Goal: Task Accomplishment & Management: Use online tool/utility

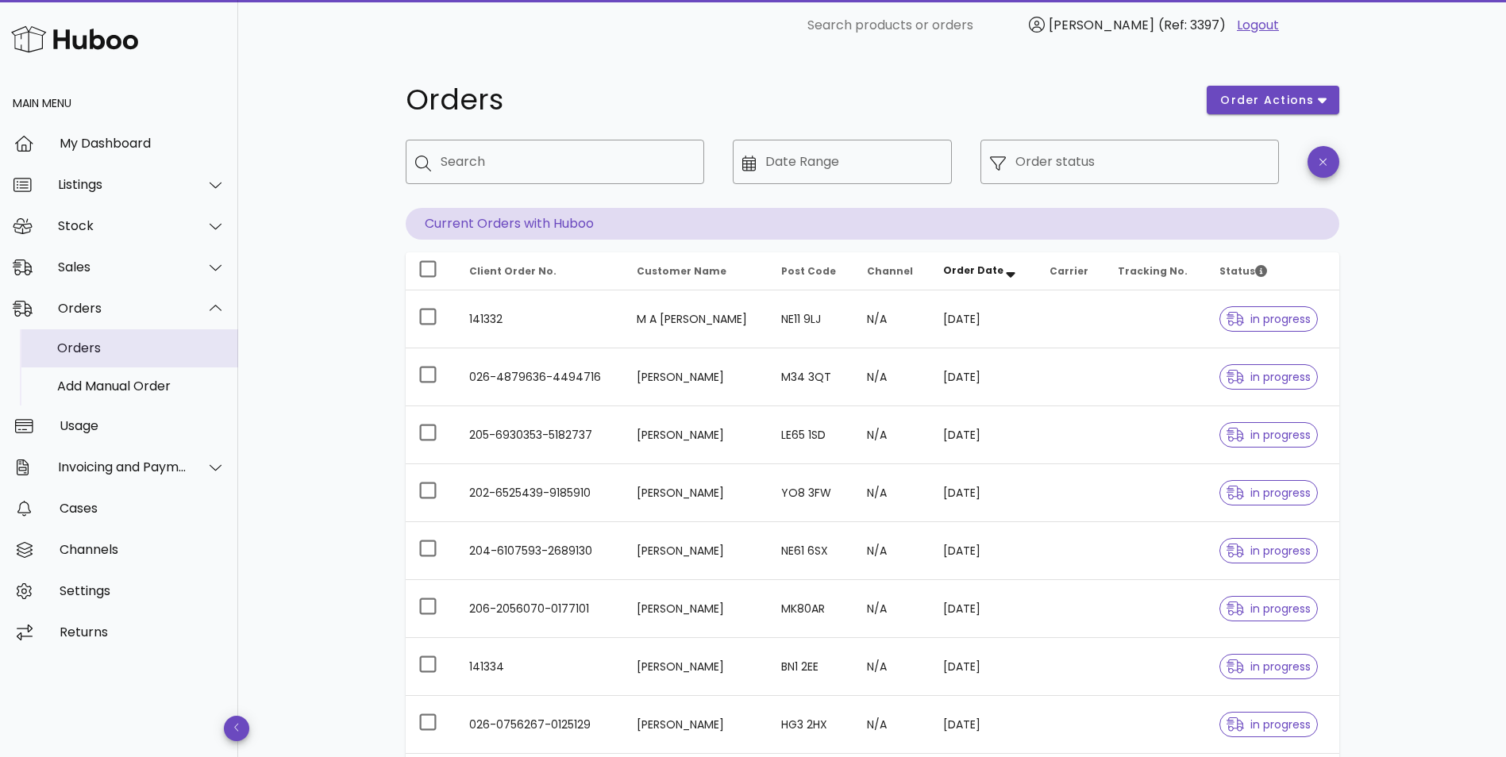
click at [94, 356] on div "Orders" at bounding box center [141, 348] width 168 height 34
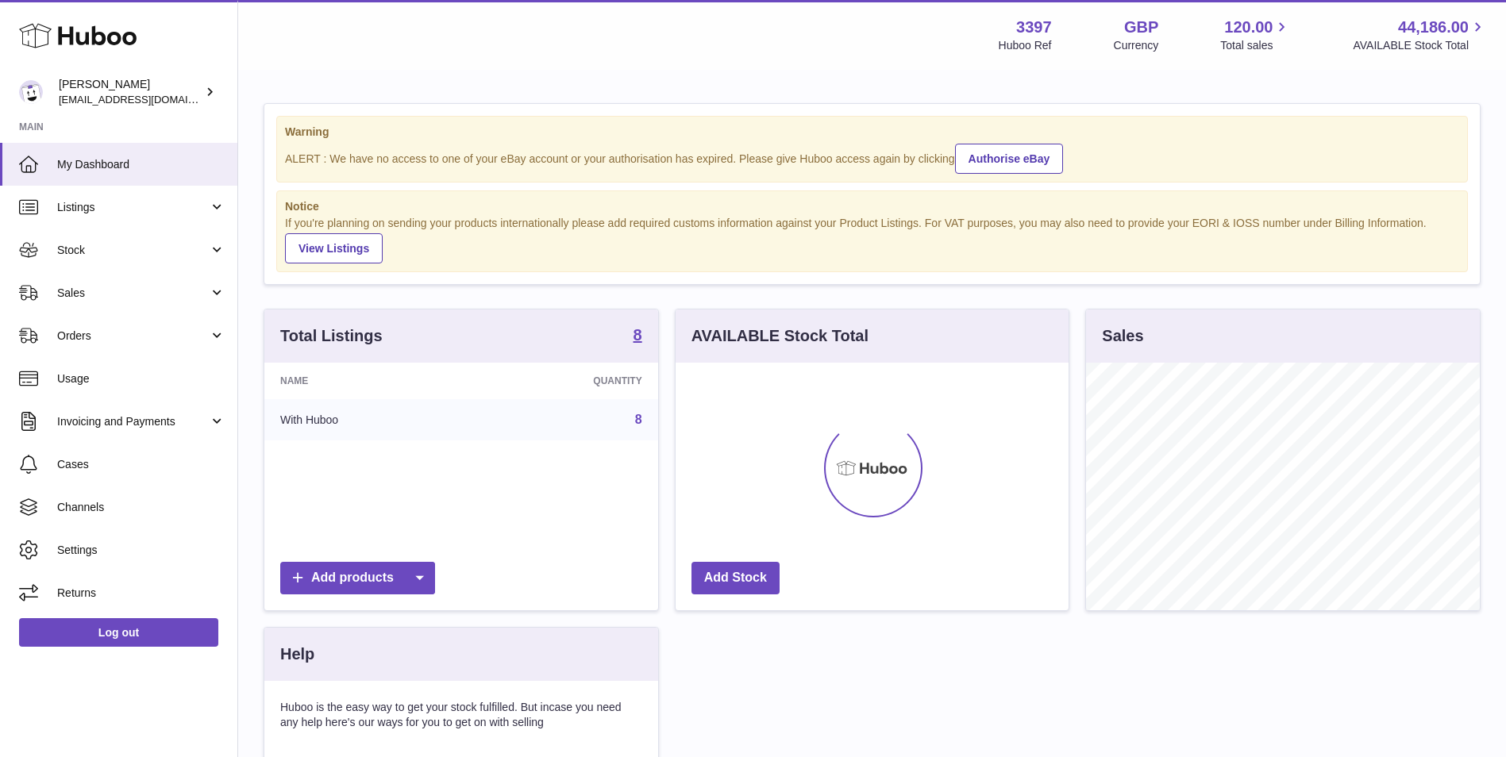
scroll to position [248, 393]
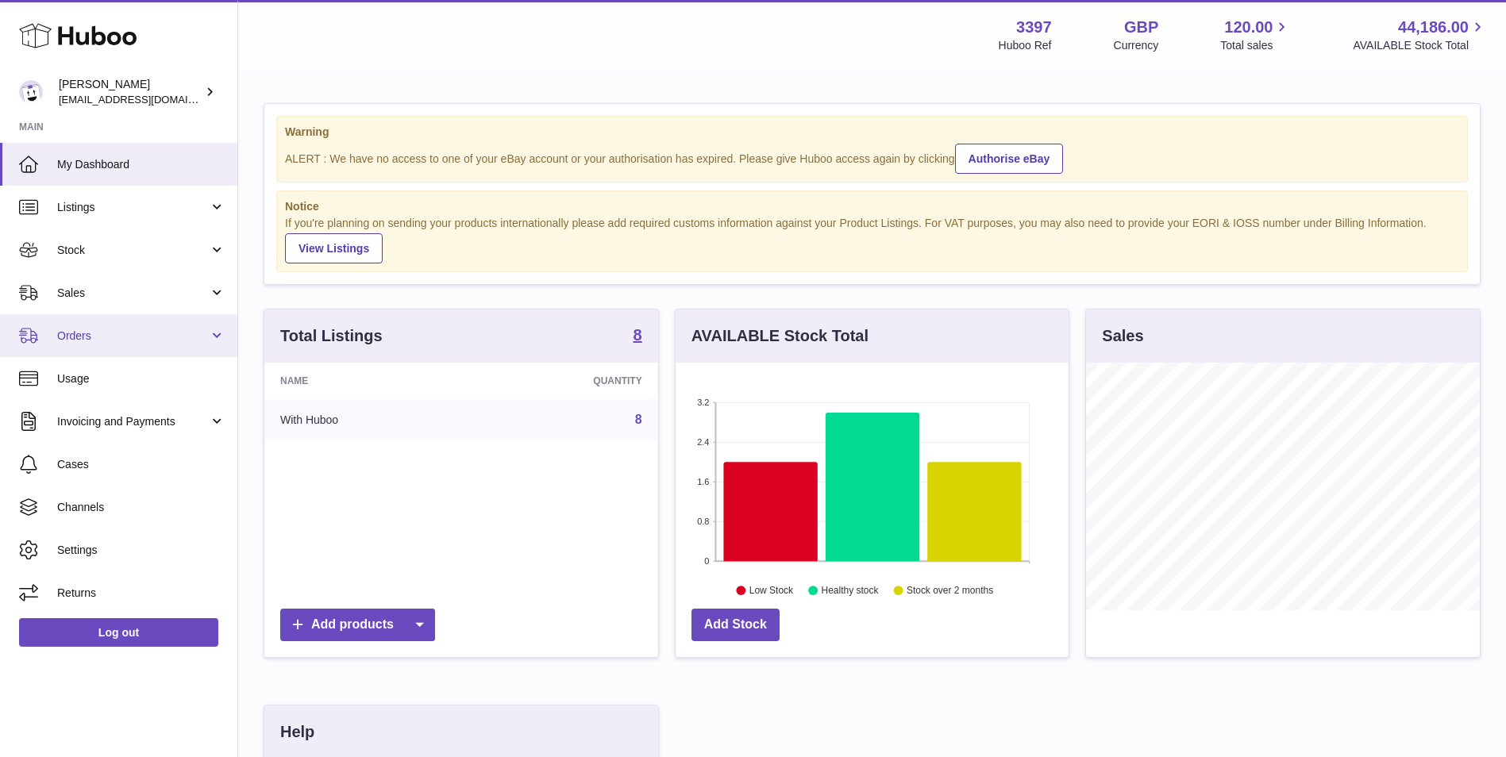
click at [109, 337] on span "Orders" at bounding box center [133, 336] width 152 height 15
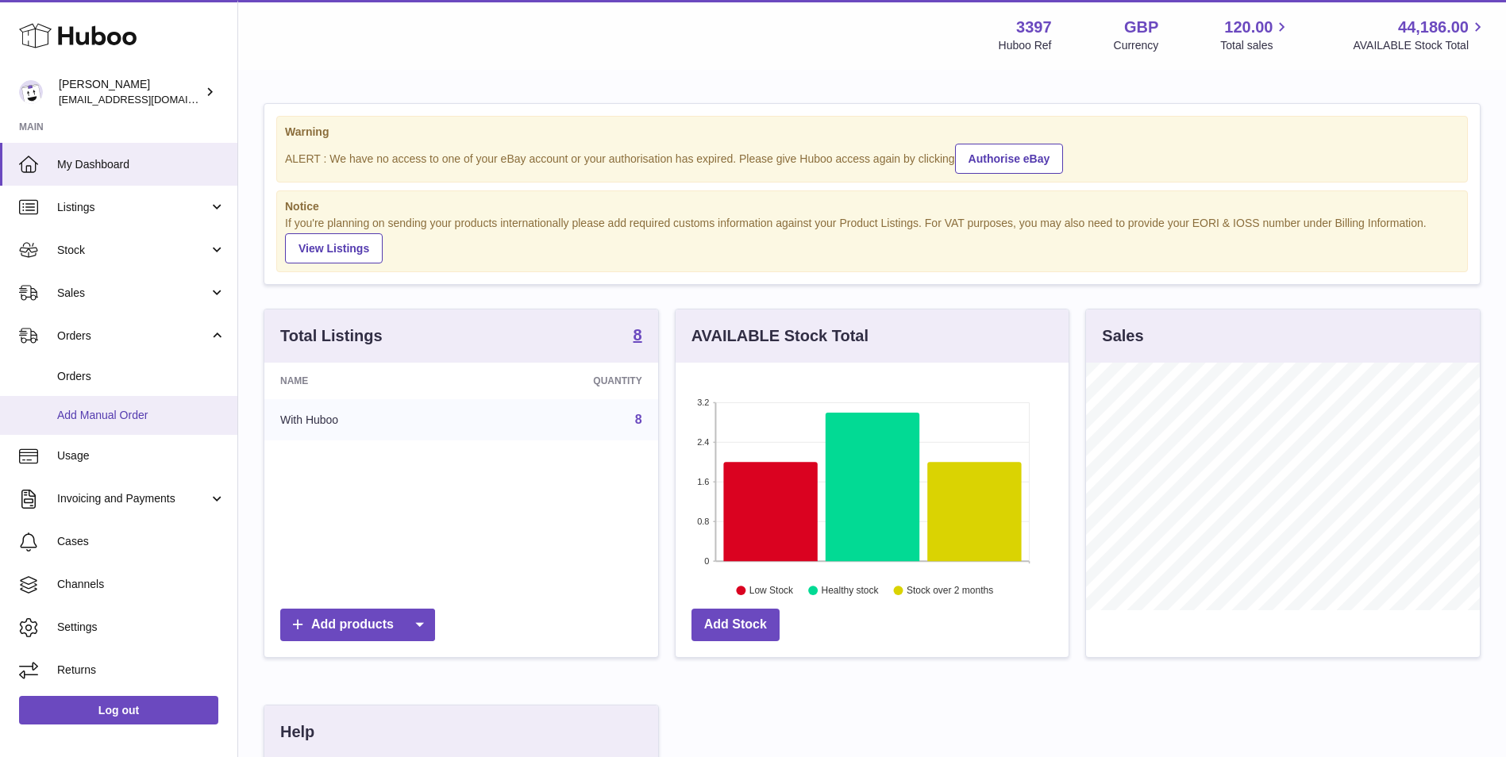
click at [107, 412] on span "Add Manual Order" at bounding box center [141, 415] width 168 height 15
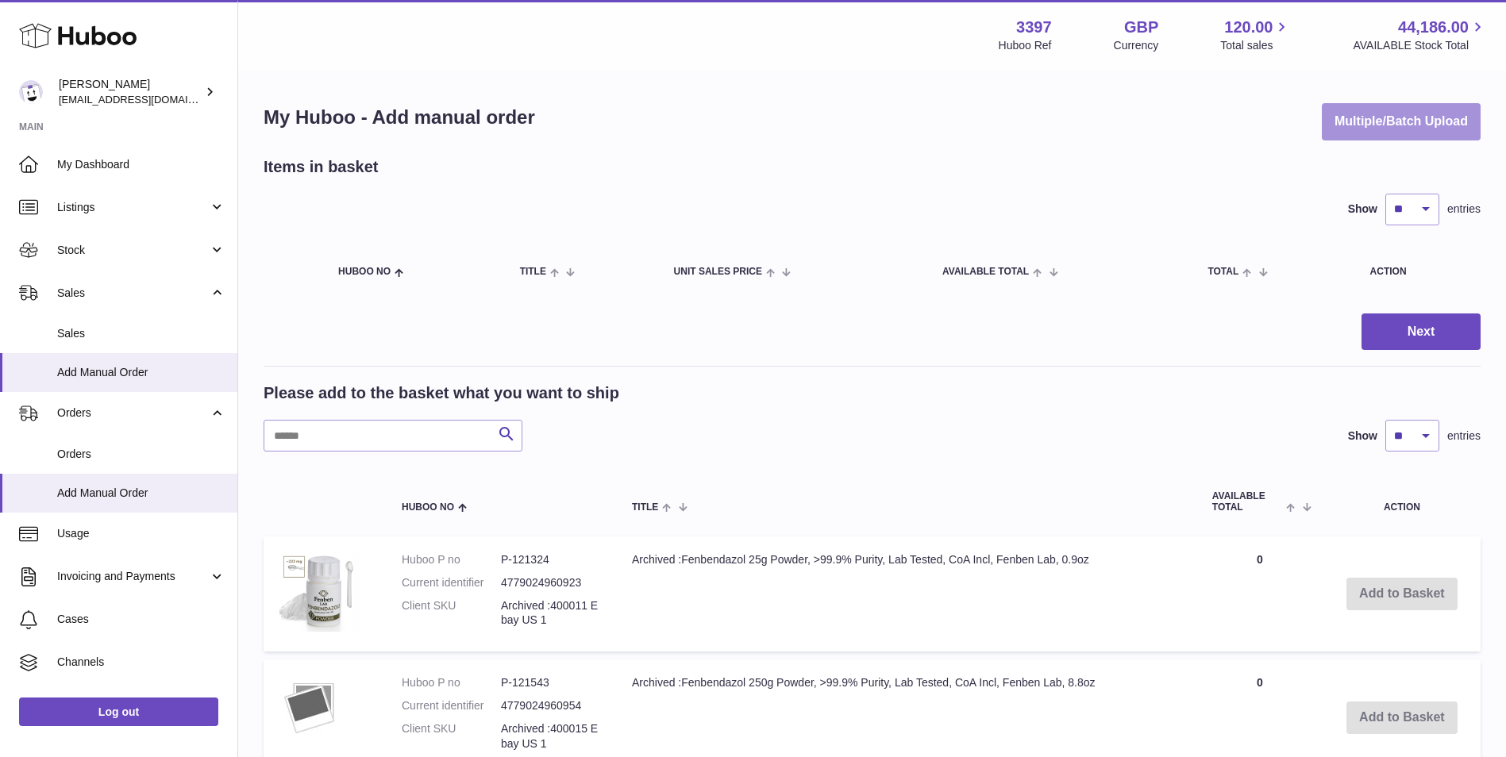
click at [1363, 111] on button "Multiple/Batch Upload" at bounding box center [1401, 121] width 159 height 37
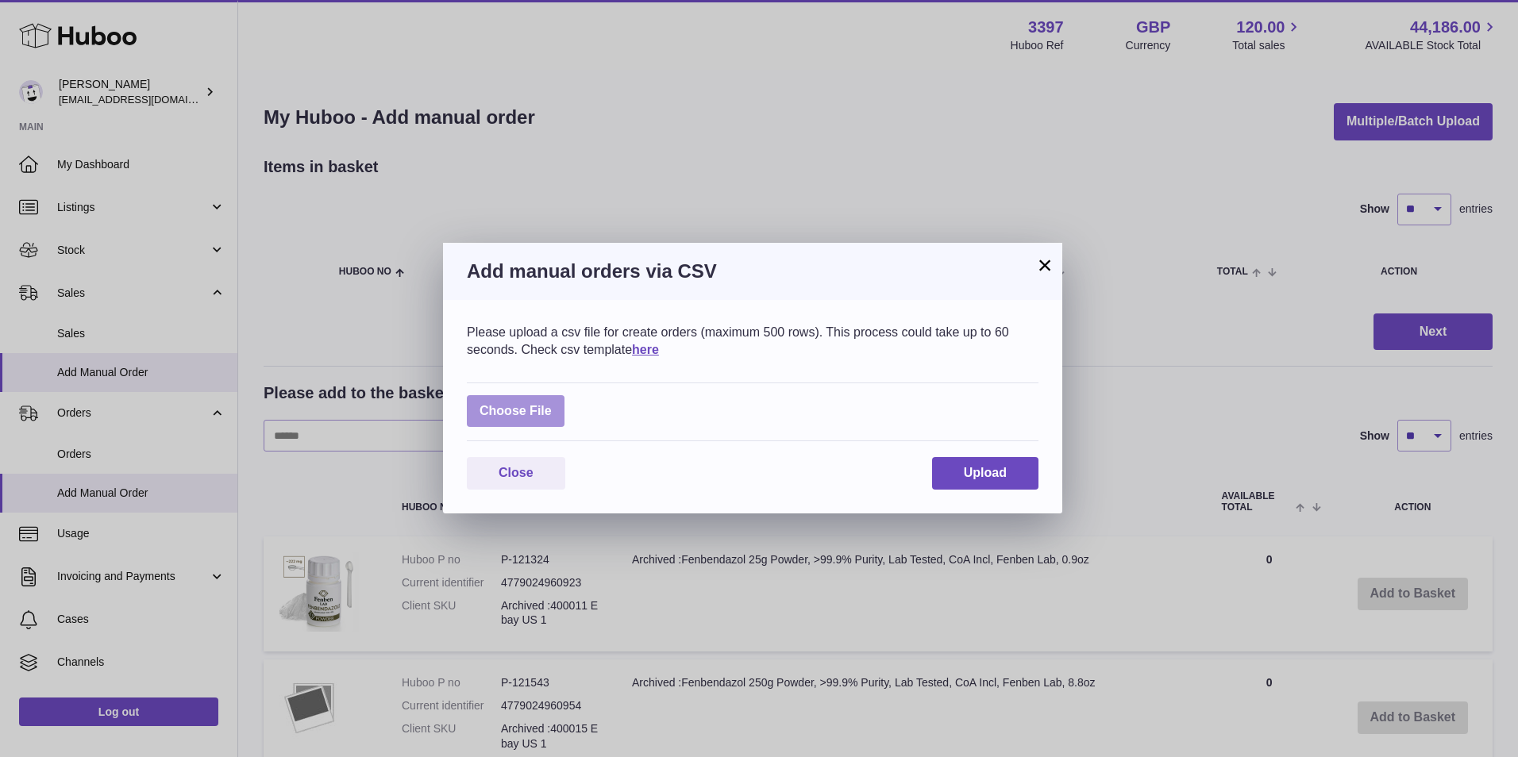
click at [506, 403] on label at bounding box center [516, 411] width 98 height 33
click at [552, 403] on input "file" at bounding box center [552, 403] width 1 height 1
type input "**********"
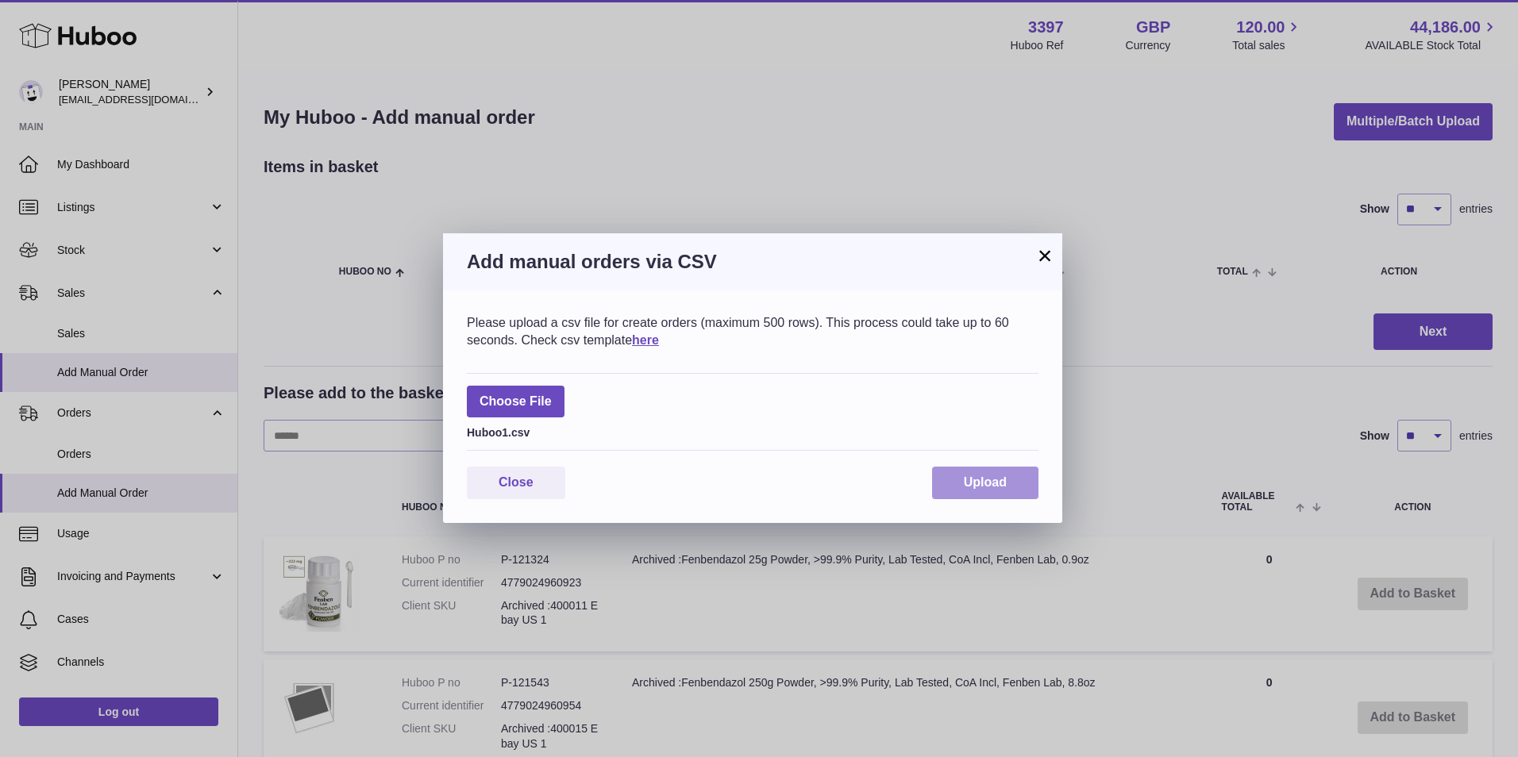
drag, startPoint x: 969, startPoint y: 480, endPoint x: 987, endPoint y: 470, distance: 20.3
click at [970, 480] on span "Upload" at bounding box center [985, 482] width 43 height 13
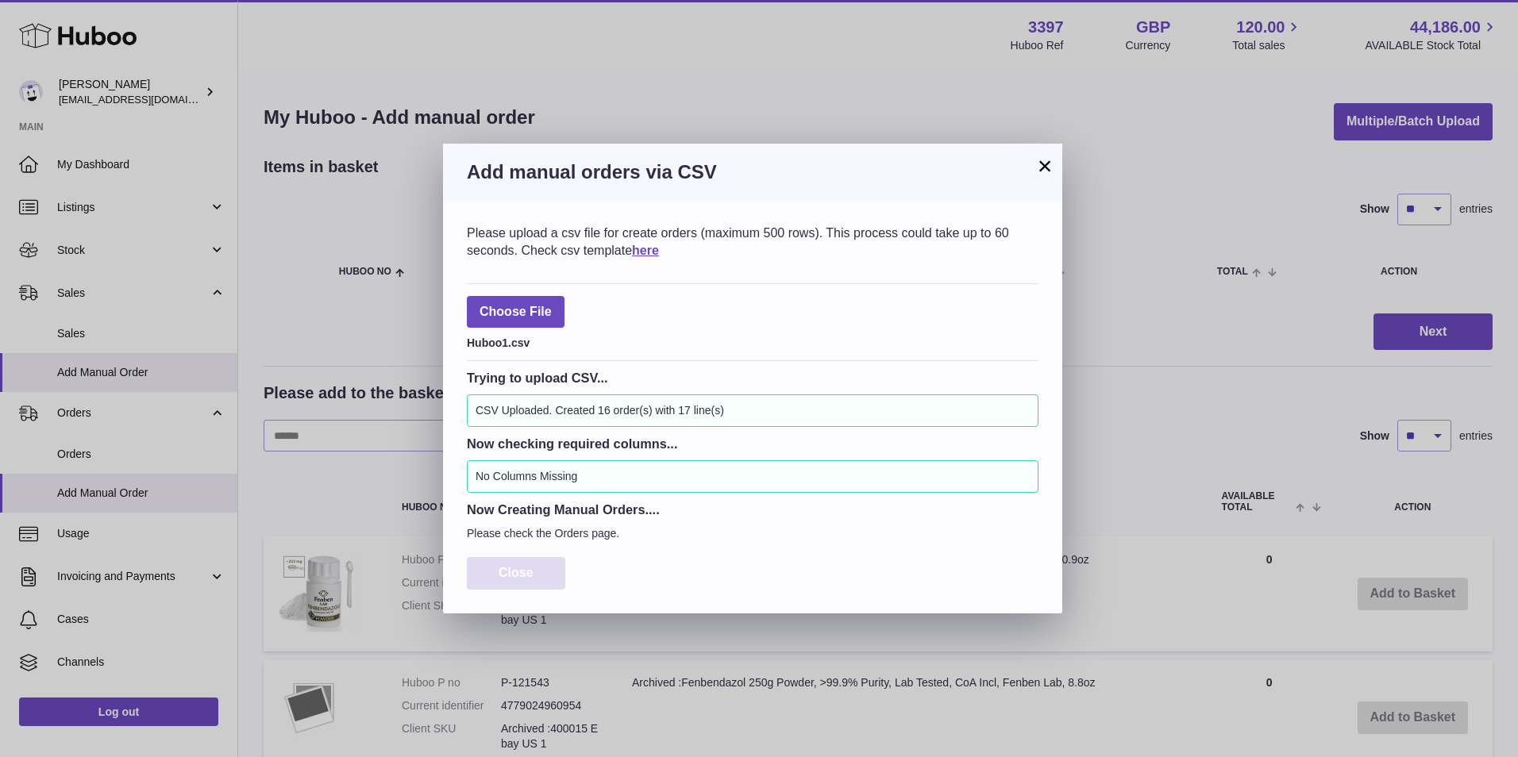
click at [543, 574] on button "Close" at bounding box center [516, 573] width 98 height 33
